Goal: Task Accomplishment & Management: Manage account settings

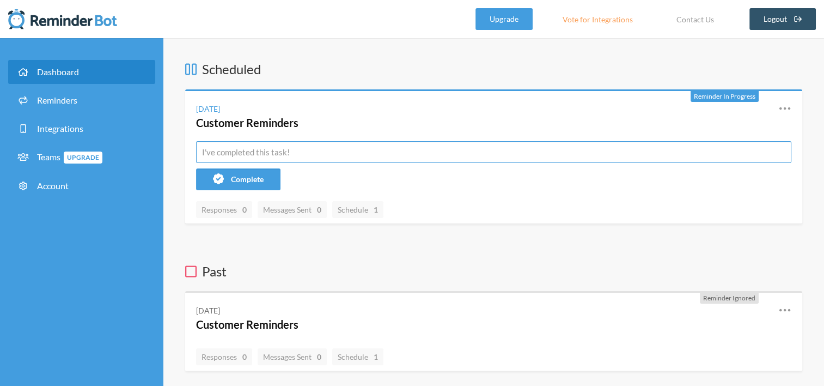
click at [414, 153] on input "text" at bounding box center [493, 152] width 595 height 22
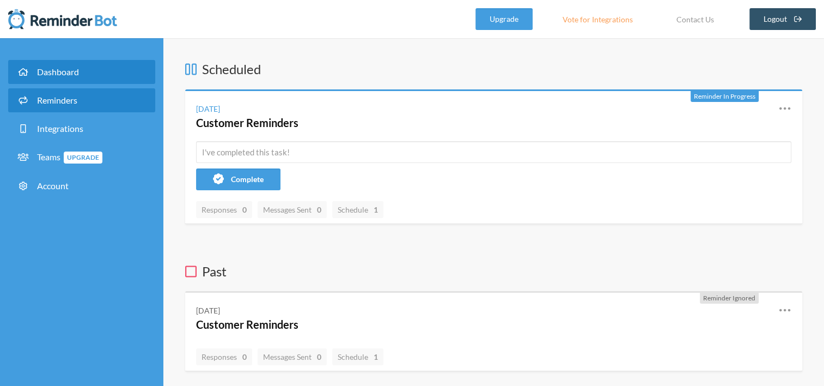
click at [94, 90] on link "Reminders" at bounding box center [81, 100] width 147 height 24
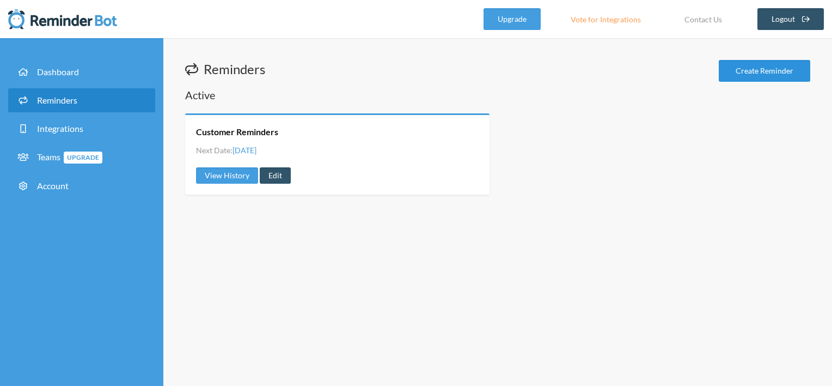
click at [770, 65] on link "Create Reminder" at bounding box center [765, 71] width 92 height 22
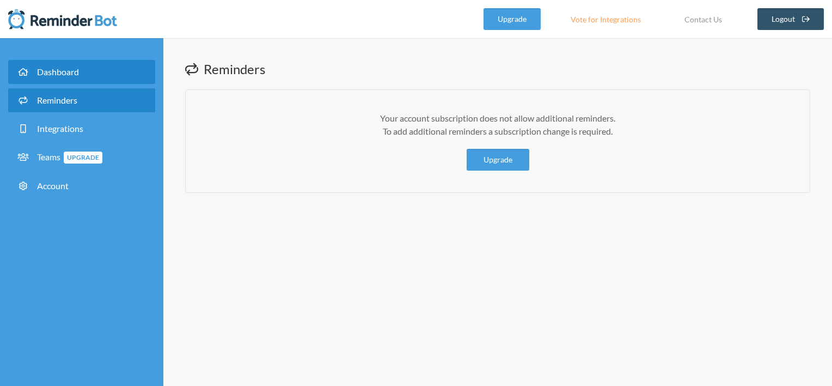
click at [55, 64] on link "Dashboard" at bounding box center [81, 72] width 147 height 24
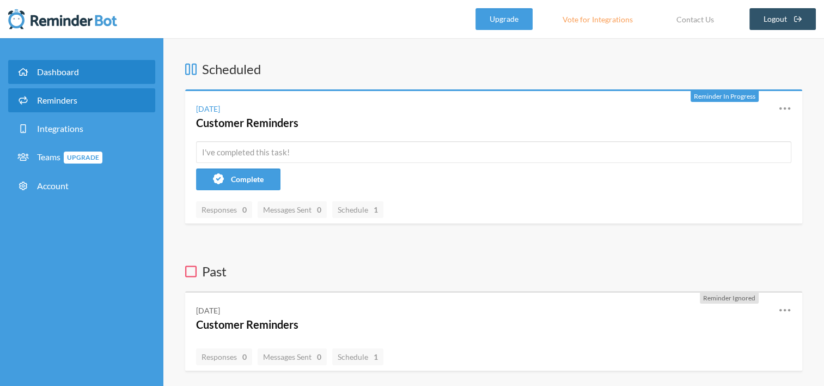
click at [74, 96] on span "Reminders" at bounding box center [57, 100] width 40 height 10
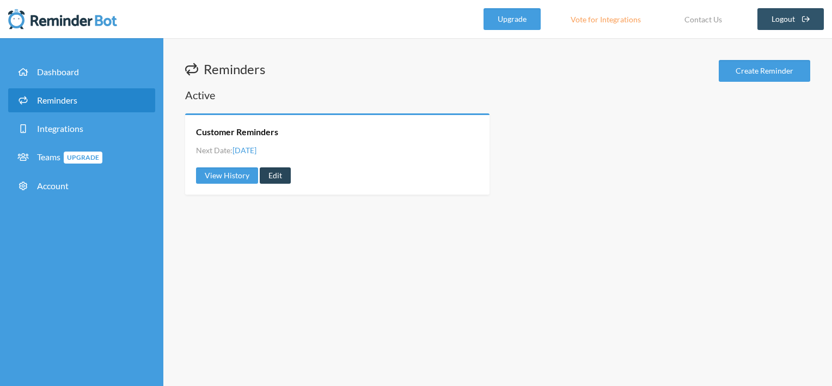
click at [271, 174] on link "Edit" at bounding box center [275, 175] width 31 height 16
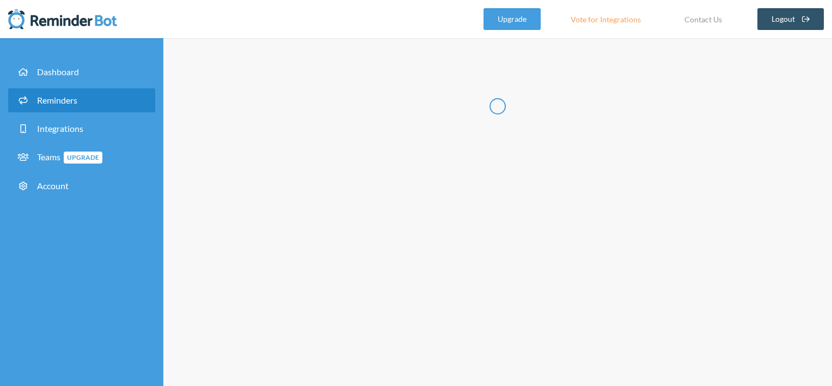
type input "Customer Reminders"
select select "11:00:00"
select select "true"
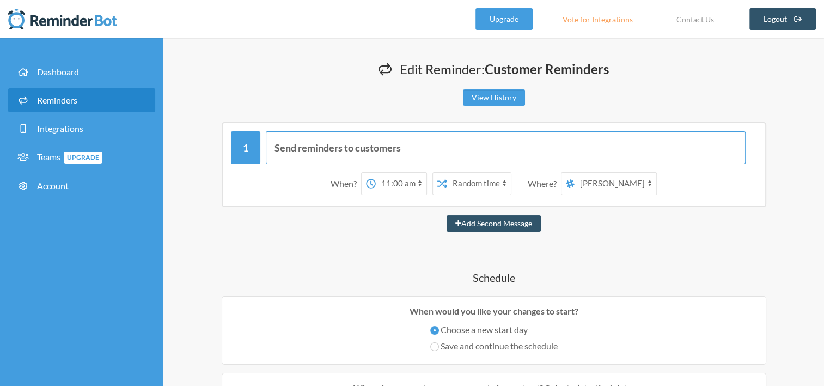
click at [455, 142] on input "Send reminders to customers" at bounding box center [506, 147] width 480 height 33
type input "Check incoming emails"
click at [489, 181] on select "Exact time Random time" at bounding box center [479, 184] width 64 height 22
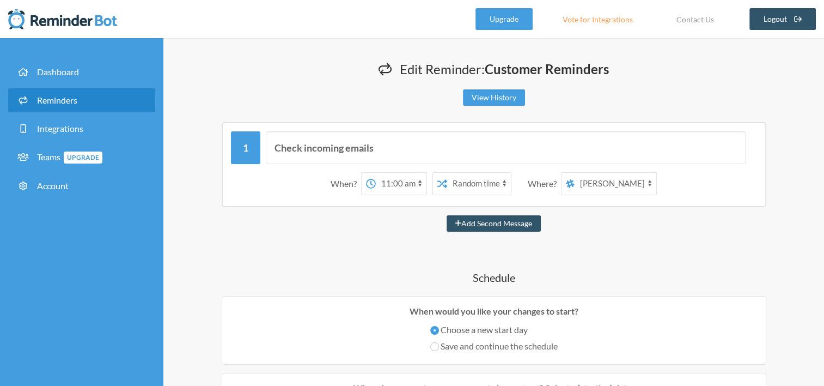
click at [489, 181] on select "Exact time Random time" at bounding box center [479, 184] width 64 height 22
click at [427, 180] on select "12:00 am 12:15 am 12:30 am 12:45 am 1:00 am 1:15 am 1:30 am 1:45 am 2:00 am 2:1…" at bounding box center [401, 184] width 51 height 22
click at [385, 173] on select "12:00 am 12:15 am 12:30 am 12:45 am 1:00 am 1:15 am 1:30 am 1:45 am 2:00 am 2:1…" at bounding box center [401, 184] width 51 height 22
click at [483, 185] on select "Exact time Random time" at bounding box center [479, 184] width 64 height 22
select select "false"
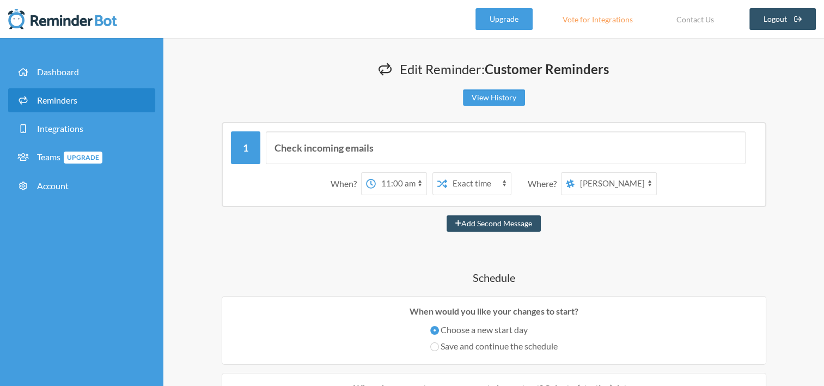
click at [456, 173] on select "Exact time Random time" at bounding box center [479, 184] width 64 height 22
click at [616, 183] on select "[PERSON_NAME]" at bounding box center [616, 184] width 82 height 22
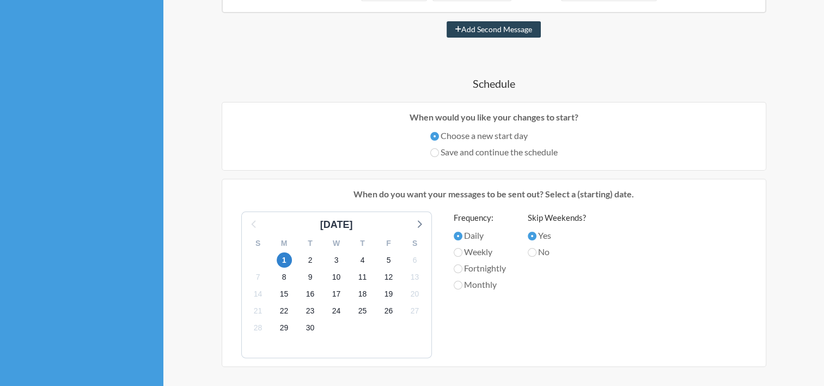
scroll to position [248, 0]
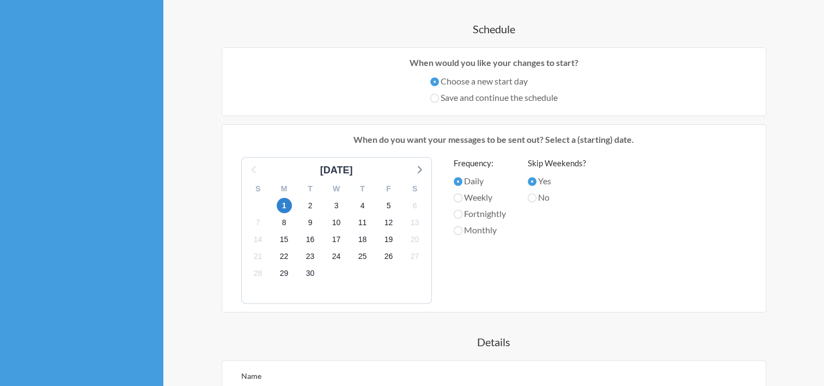
click at [539, 197] on label "No" at bounding box center [557, 197] width 58 height 13
click at [537, 197] on input "No" at bounding box center [532, 197] width 9 height 9
radio input "true"
click at [314, 206] on span "2" at bounding box center [310, 205] width 15 height 15
click at [281, 204] on span "1" at bounding box center [284, 205] width 15 height 15
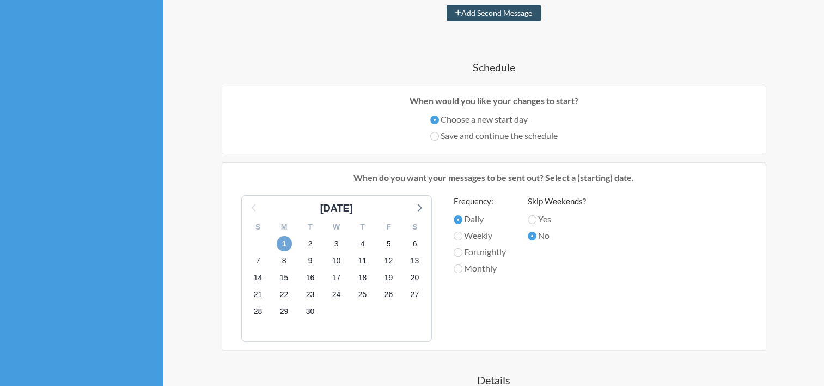
scroll to position [0, 0]
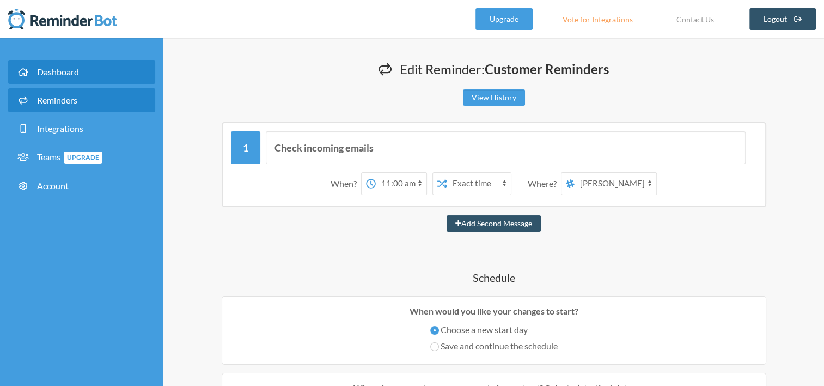
click at [98, 70] on link "Dashboard" at bounding box center [81, 72] width 147 height 24
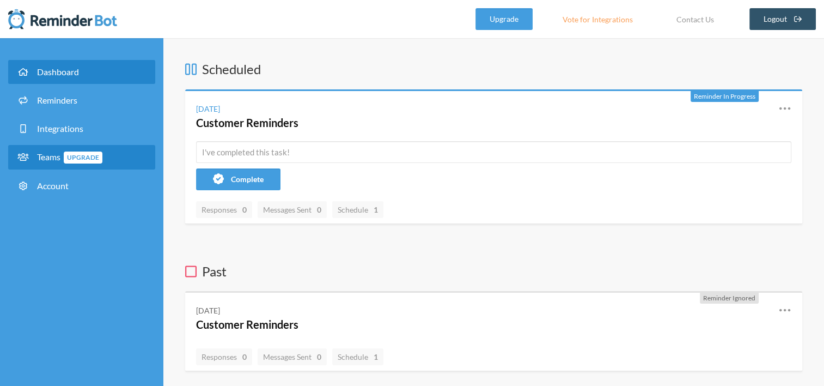
click at [79, 153] on span "Upgrade" at bounding box center [83, 157] width 39 height 12
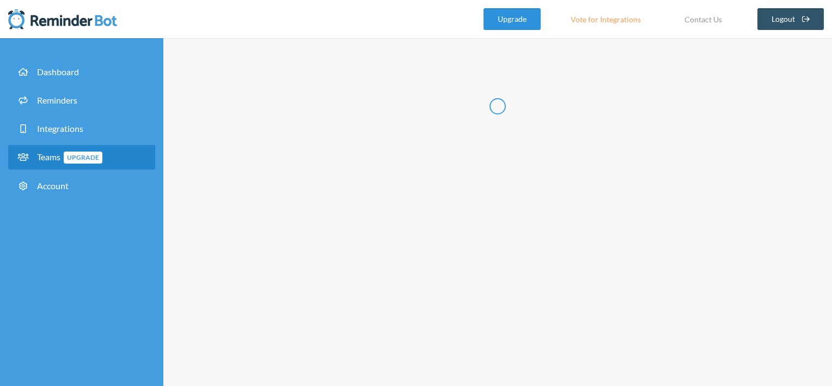
click at [506, 21] on link "Upgrade" at bounding box center [512, 19] width 57 height 22
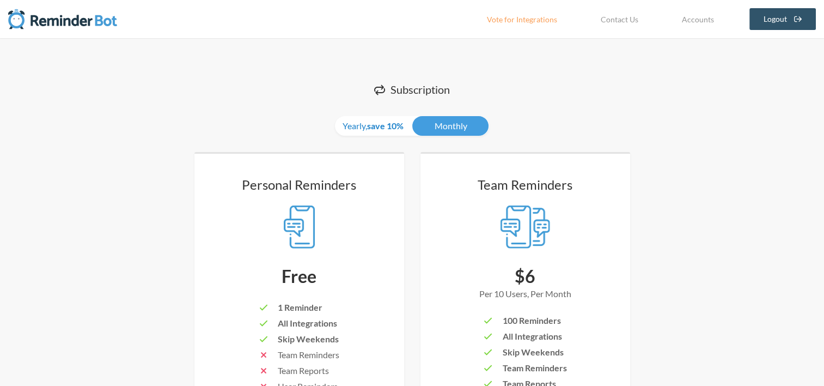
click at [374, 125] on strong "save 10%" at bounding box center [385, 125] width 37 height 10
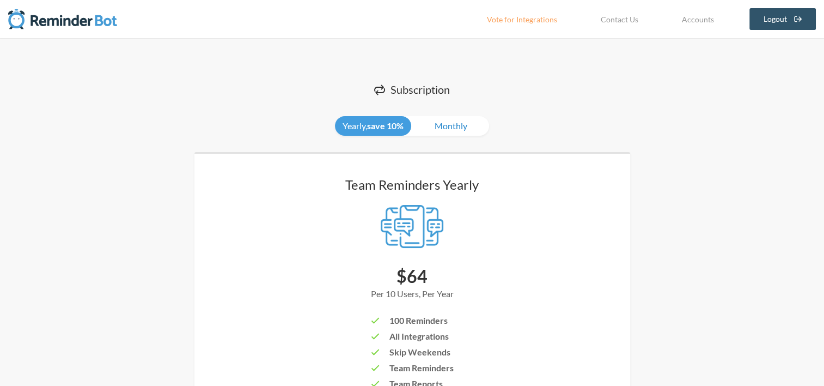
click at [441, 129] on link "Monthly" at bounding box center [451, 126] width 76 height 20
